Goal: Find specific page/section: Find specific page/section

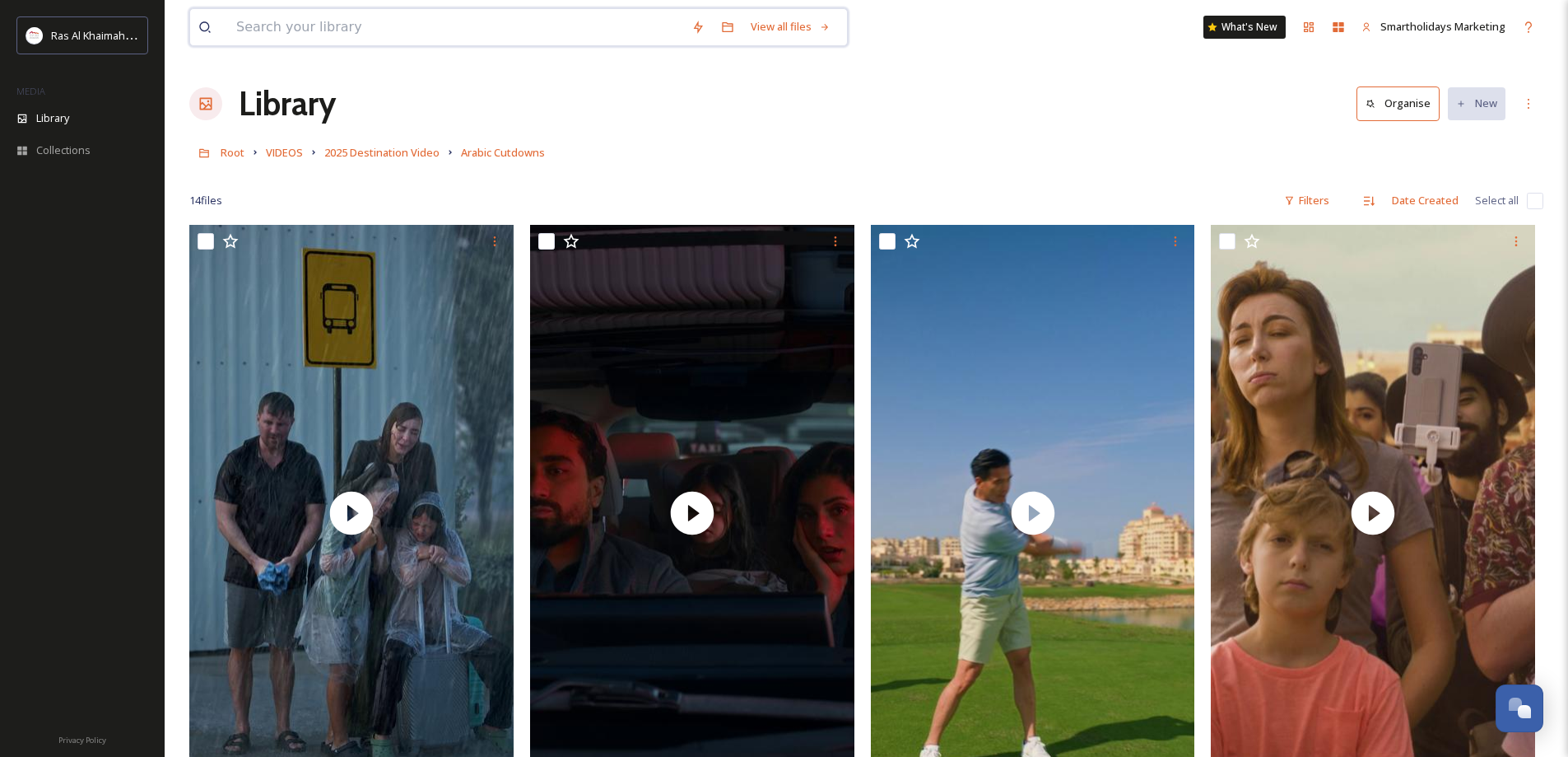
click at [421, 29] on input at bounding box center [455, 27] width 455 height 37
type input "[DEMOGRAPHIC_DATA]"
click at [429, 29] on input at bounding box center [534, 27] width 351 height 37
click at [430, 29] on input at bounding box center [534, 27] width 351 height 37
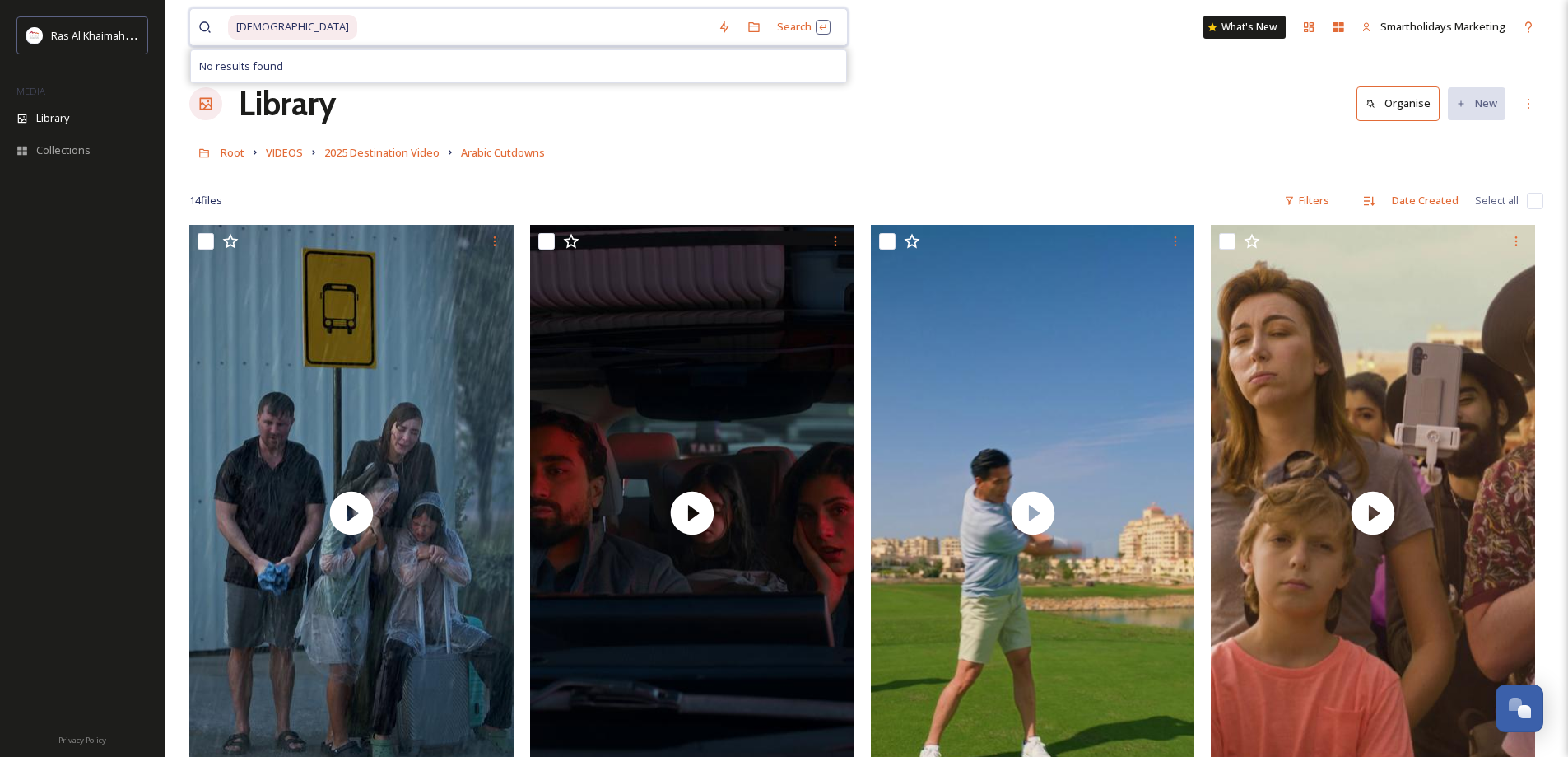
click at [359, 24] on input at bounding box center [534, 27] width 351 height 37
paste input "Spa"
type input "Spa"
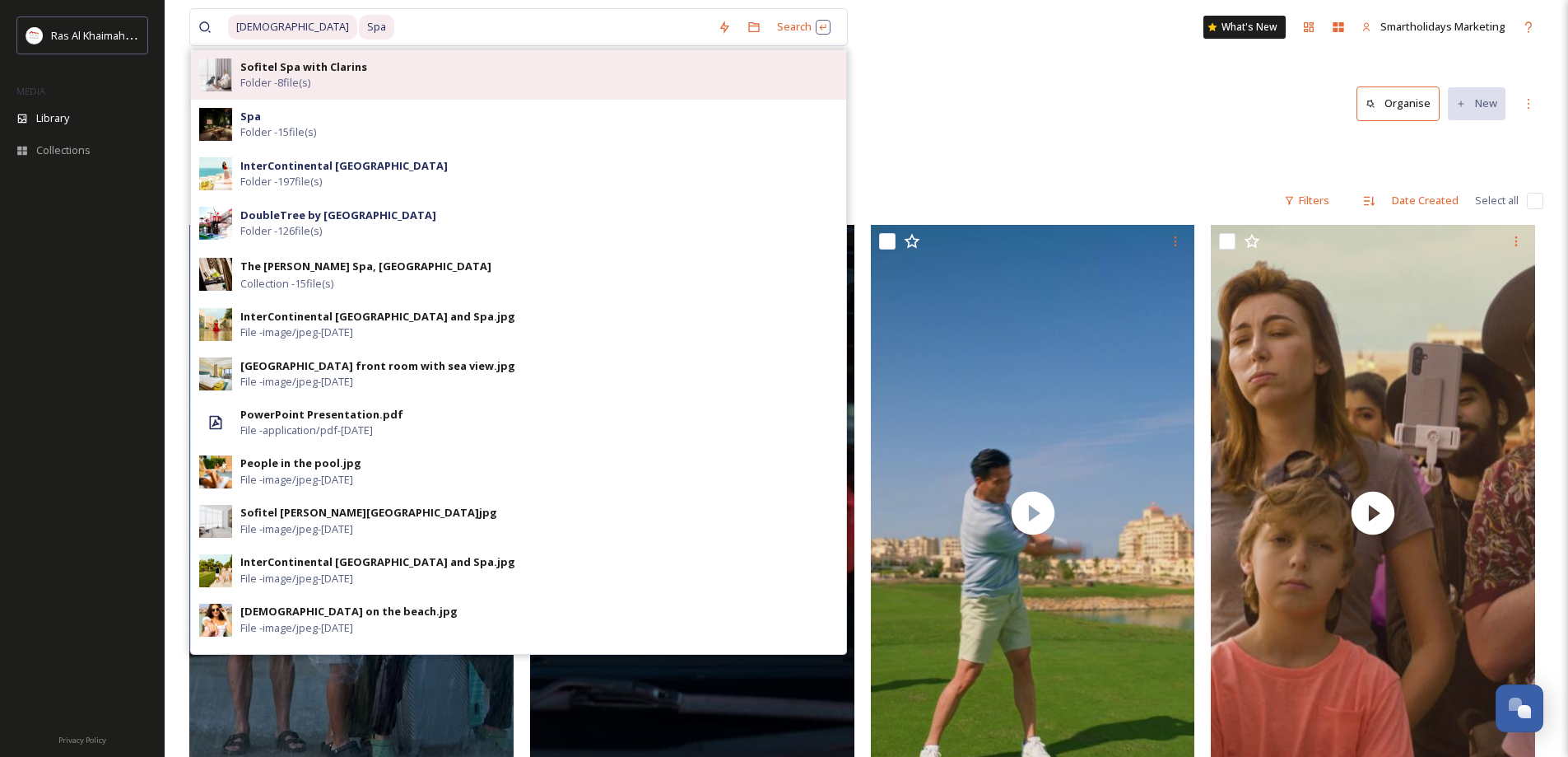
click at [329, 74] on span "Sofitel Spa with Clarins" at bounding box center [304, 68] width 126 height 16
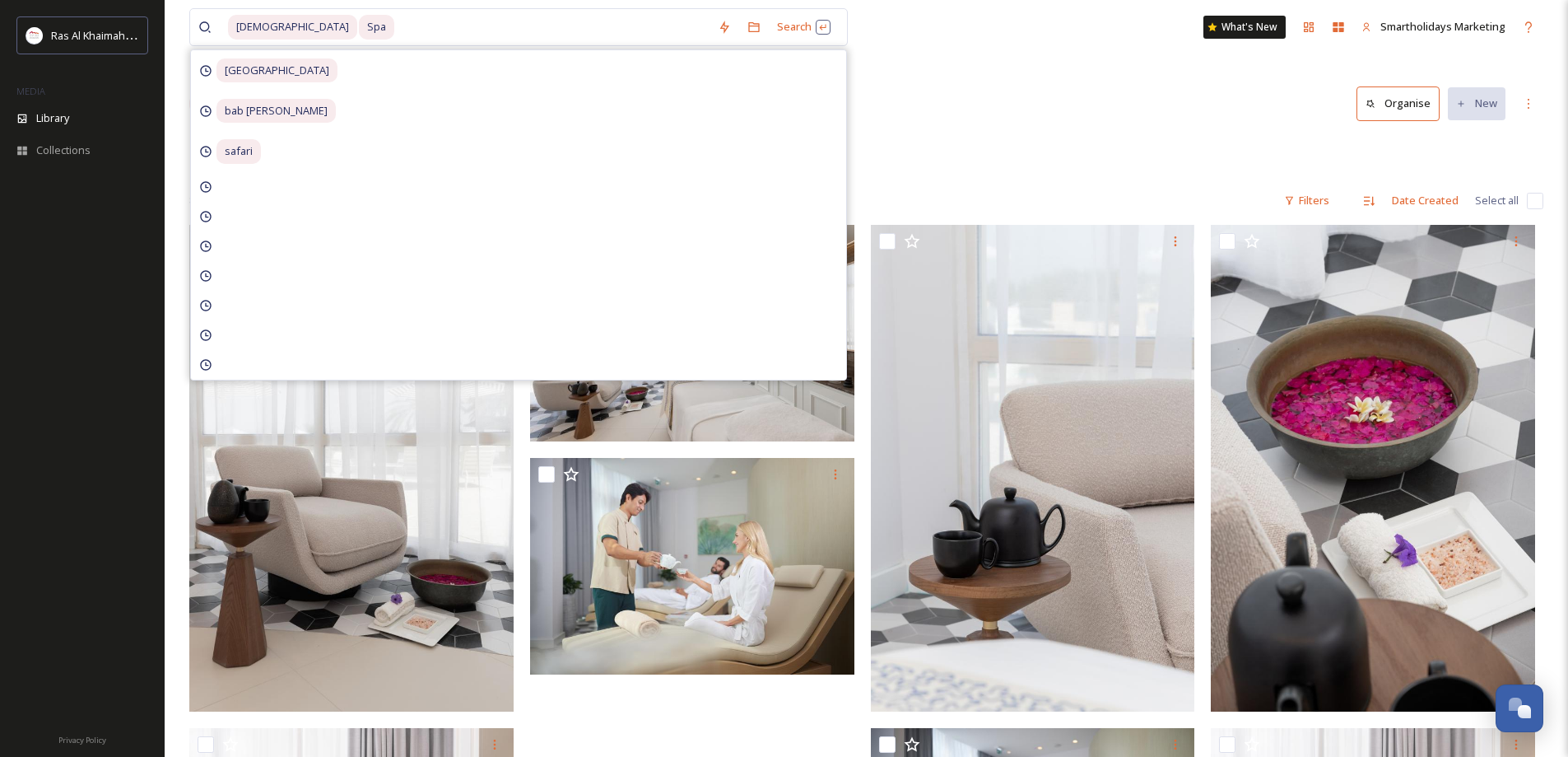
click at [956, 129] on div "سبا Spa Search [GEOGRAPHIC_DATA] bab [PERSON_NAME] safari What's New Smartholid…" at bounding box center [866, 491] width 1403 height 981
